Goal: Task Accomplishment & Management: Manage account settings

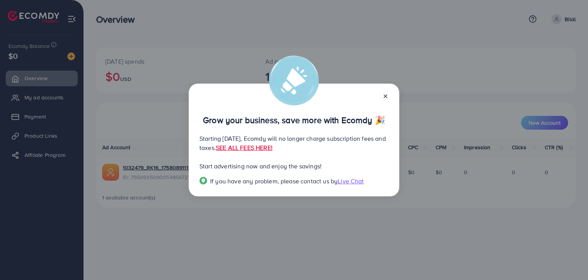
drag, startPoint x: 385, startPoint y: 98, endPoint x: 311, endPoint y: 126, distance: 79.0
click at [385, 98] on icon at bounding box center [386, 96] width 6 height 6
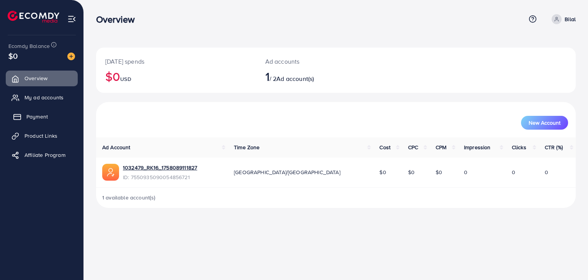
click at [52, 116] on link "Payment" at bounding box center [42, 116] width 72 height 15
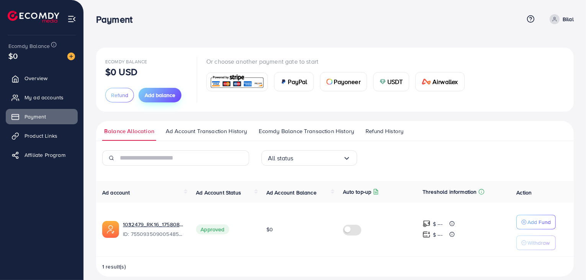
click at [165, 93] on span "Add balance" at bounding box center [160, 95] width 31 height 8
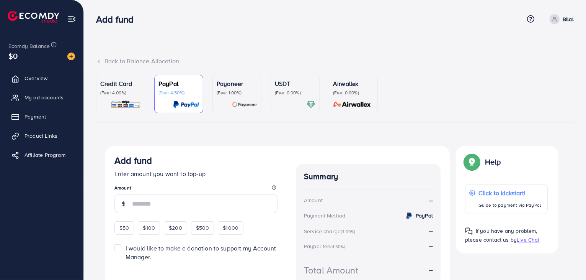
click at [306, 88] on div "USDT (Fee: 0.00%)" at bounding box center [295, 87] width 41 height 17
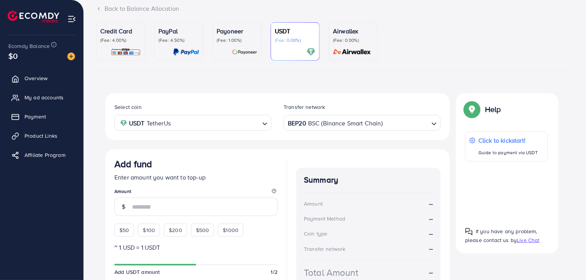
scroll to position [89, 0]
